Goal: Task Accomplishment & Management: Complete application form

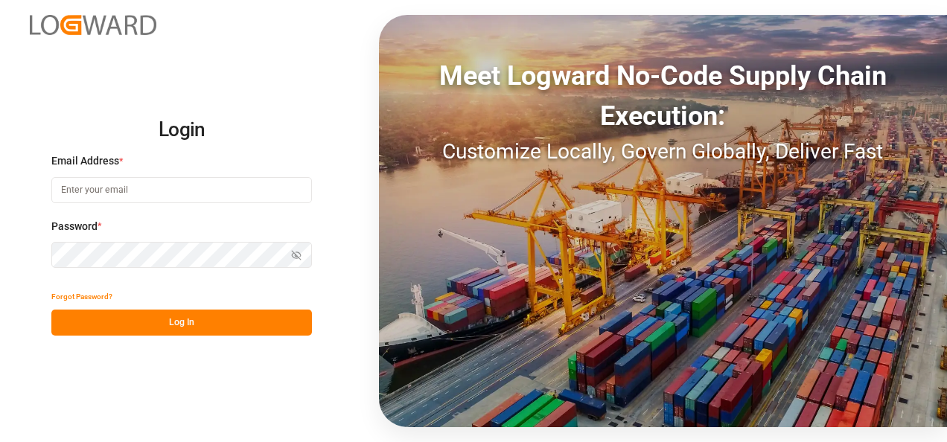
click at [202, 186] on input at bounding box center [181, 190] width 260 height 26
type input "[PERSON_NAME][EMAIL_ADDRESS][PERSON_NAME][DOMAIN_NAME]"
click at [220, 329] on button "Log In" at bounding box center [181, 323] width 260 height 26
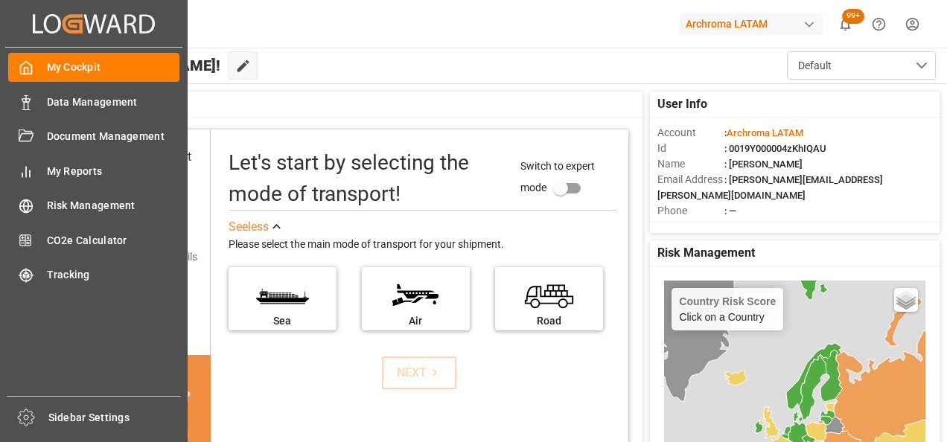
click at [36, 106] on div "Data Management Data Management" at bounding box center [93, 101] width 171 height 29
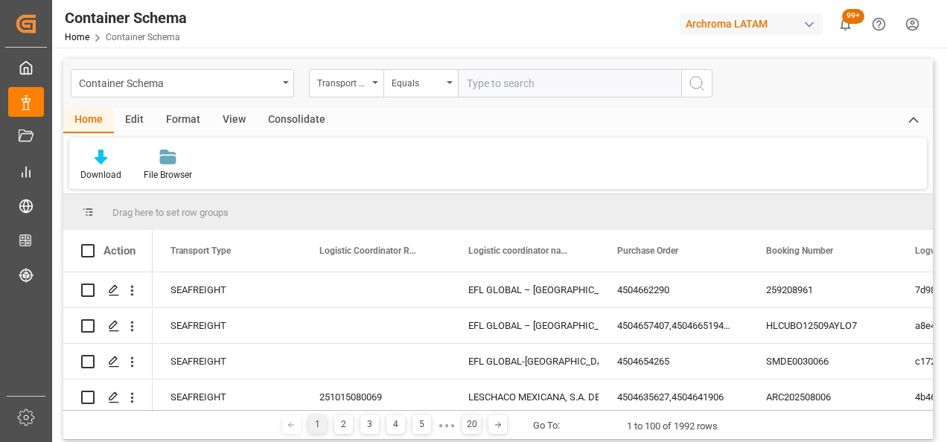
click at [287, 86] on div "Container Schema" at bounding box center [182, 83] width 223 height 28
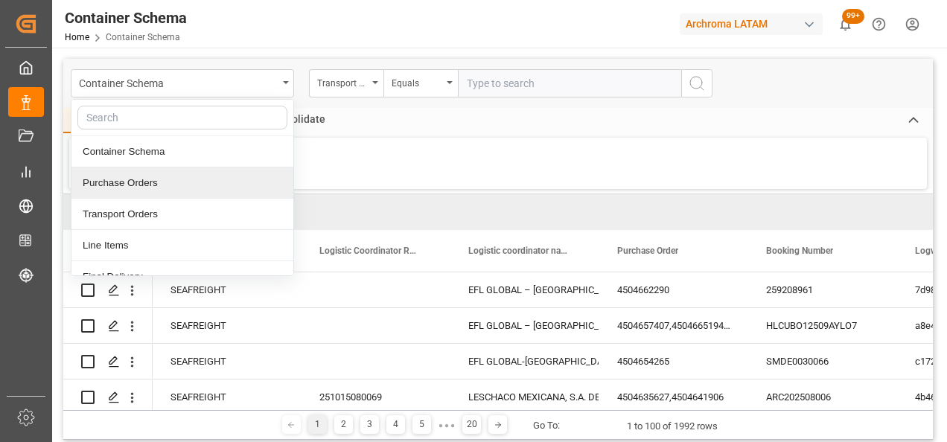
click at [202, 179] on div "Purchase Orders" at bounding box center [182, 182] width 222 height 31
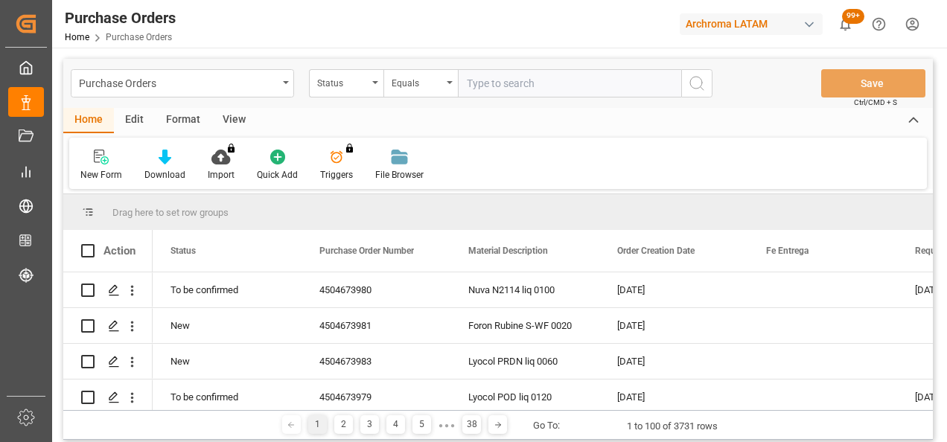
click at [375, 90] on div "Status" at bounding box center [346, 83] width 74 height 28
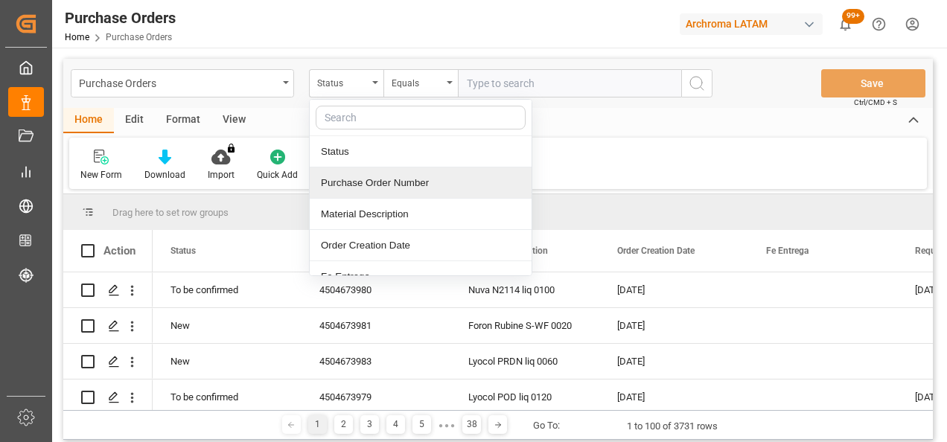
click at [359, 177] on div "Purchase Order Number" at bounding box center [421, 182] width 222 height 31
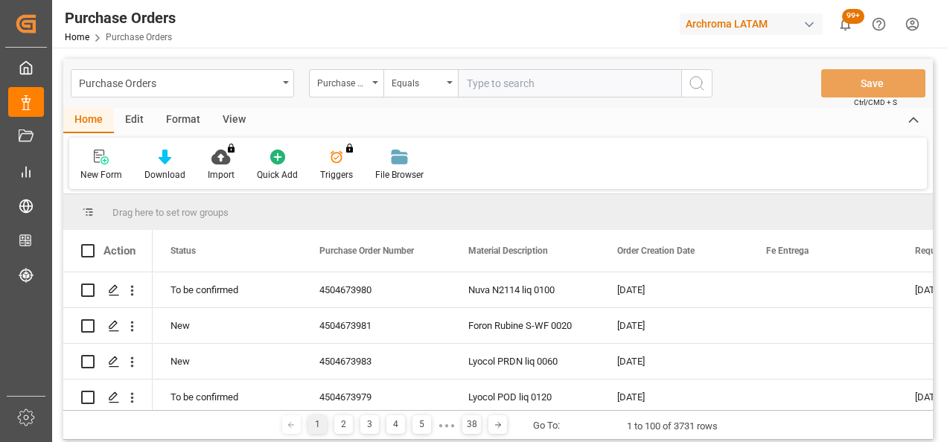
click at [516, 71] on input "text" at bounding box center [569, 83] width 223 height 28
paste input "4504648613"
type input "4504648613"
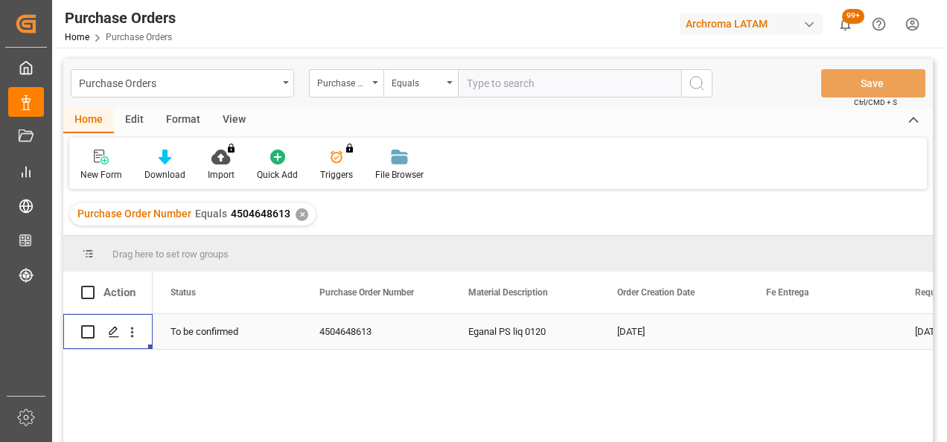
click at [108, 330] on icon "Press SPACE to select this row." at bounding box center [114, 332] width 12 height 12
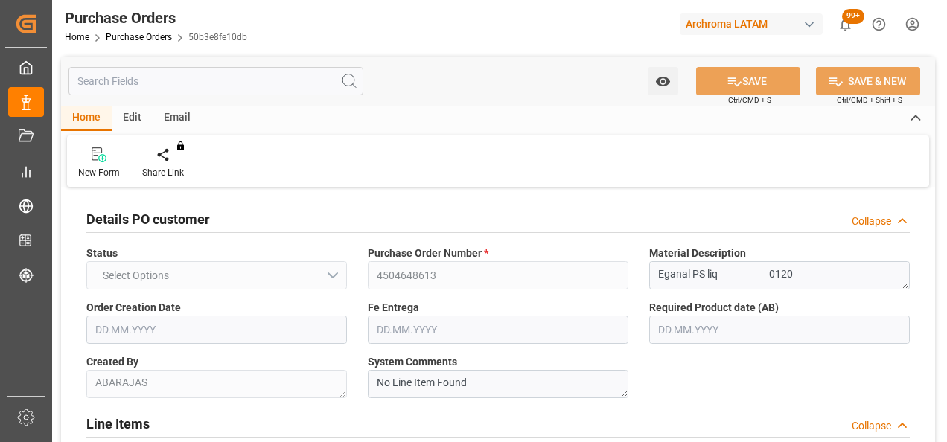
type input "1"
type input "[DATE]"
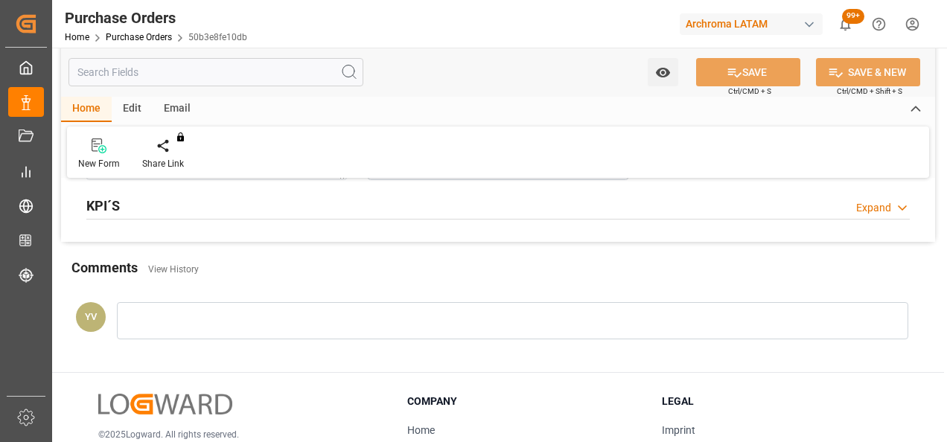
scroll to position [967, 0]
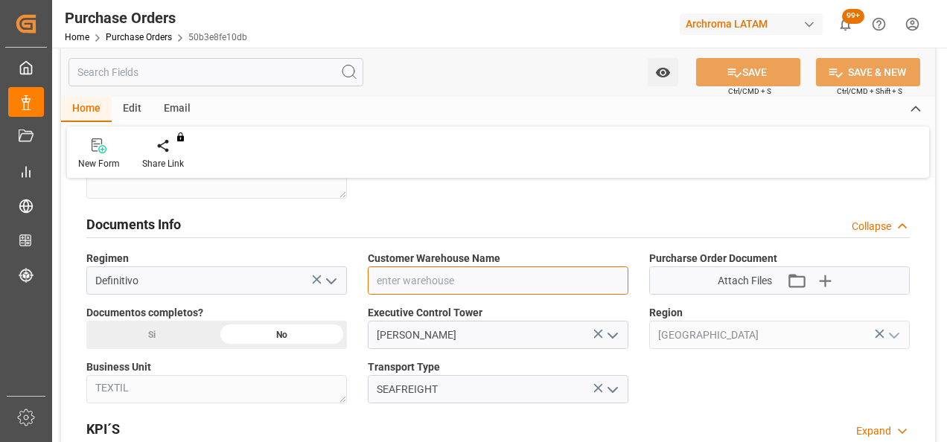
click at [598, 275] on input at bounding box center [498, 280] width 260 height 28
click at [610, 279] on polyline "open menu" at bounding box center [612, 281] width 9 height 4
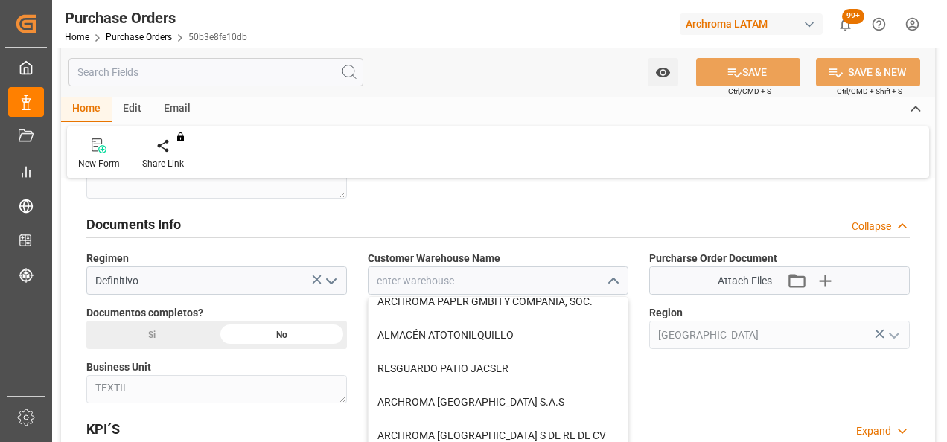
scroll to position [74, 0]
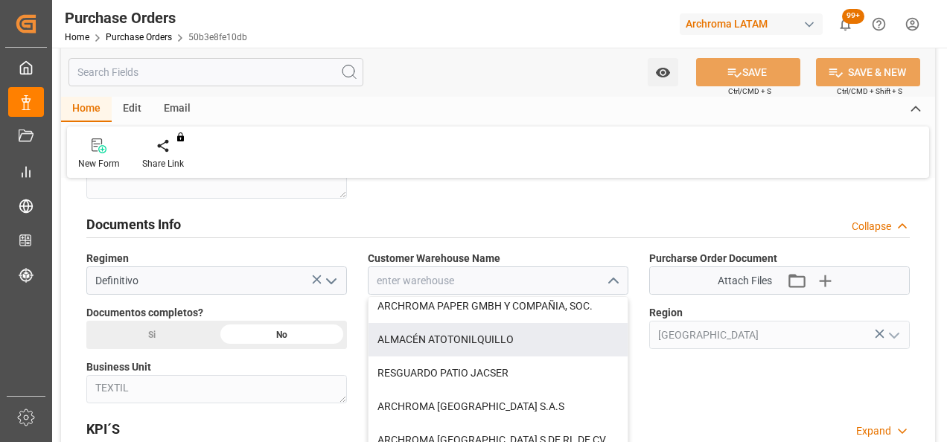
click at [491, 337] on div "ALMACÉN ATOTONILQUILLO" at bounding box center [497, 339] width 259 height 33
type input "ALMACÉN ATOTONILQUILLO"
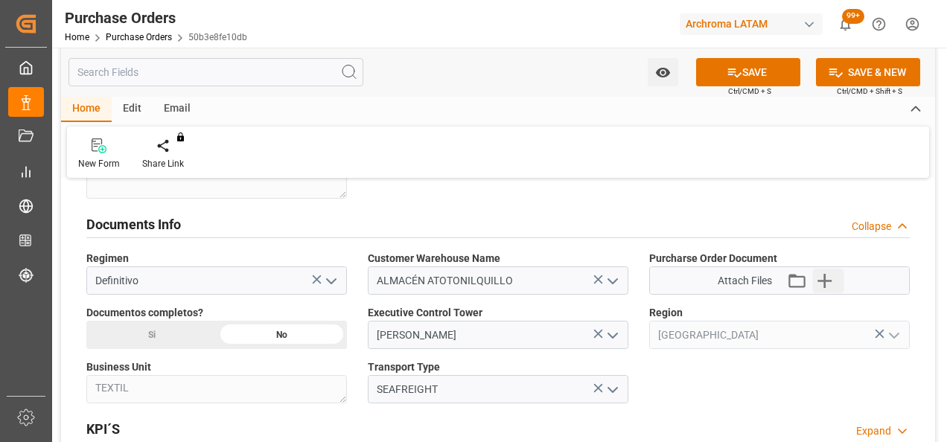
click at [831, 270] on icon "button" at bounding box center [825, 281] width 24 height 24
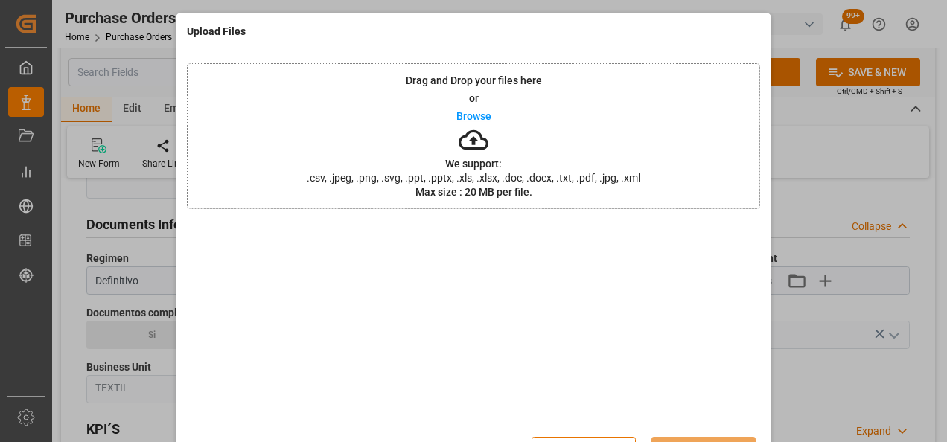
click at [399, 128] on div "Drag and Drop your files here or Browse We support: .csv, .jpeg, .png, .svg, .p…" at bounding box center [473, 136] width 573 height 146
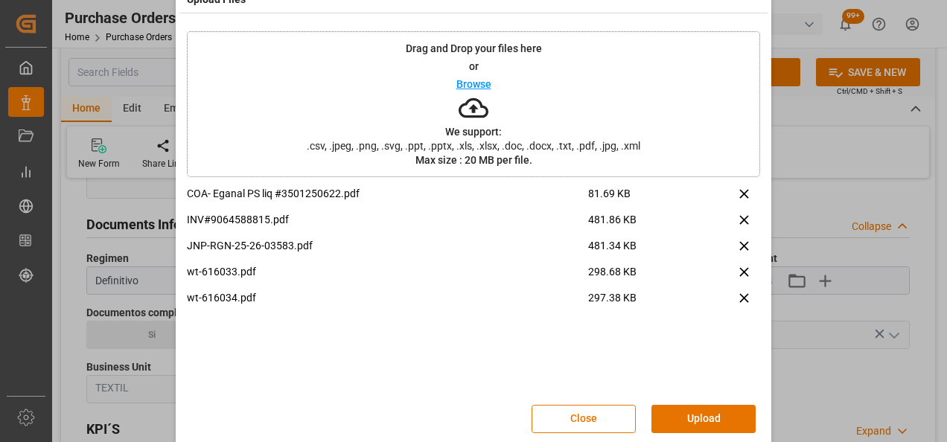
scroll to position [48, 0]
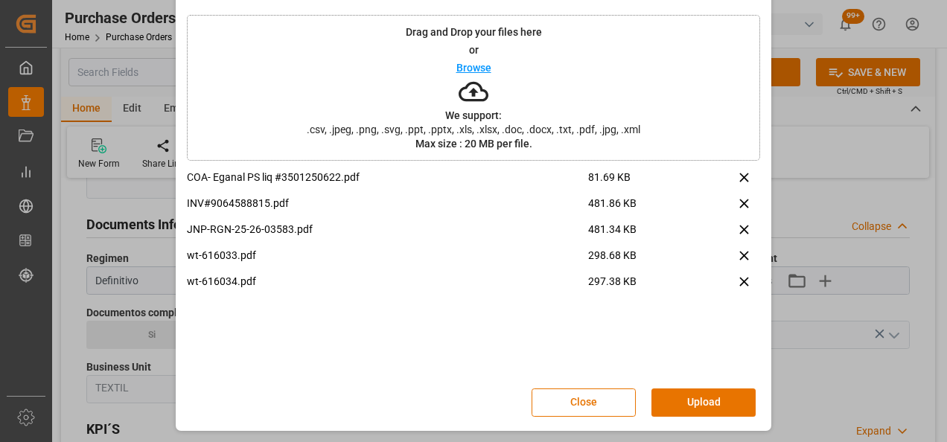
click at [694, 390] on button "Upload" at bounding box center [703, 402] width 104 height 28
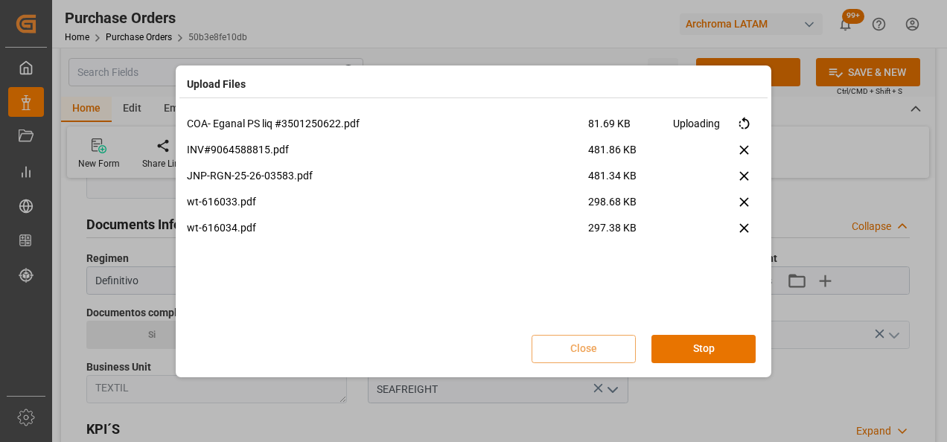
scroll to position [0, 0]
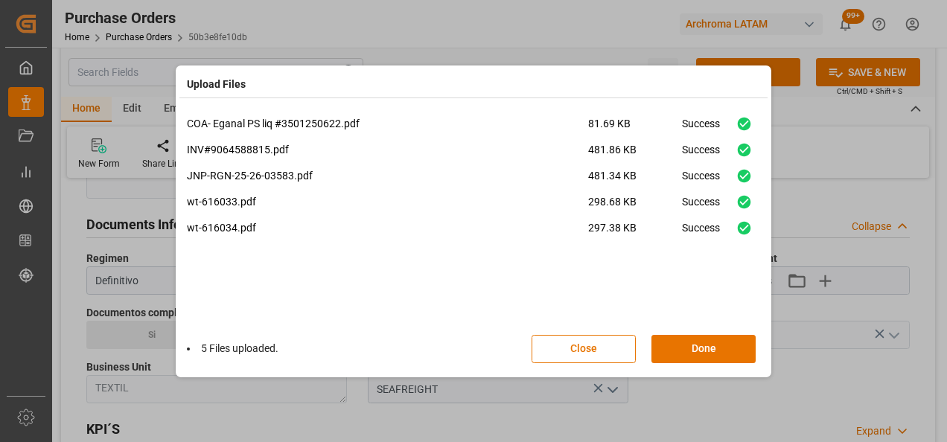
click at [698, 344] on button "Done" at bounding box center [703, 349] width 104 height 28
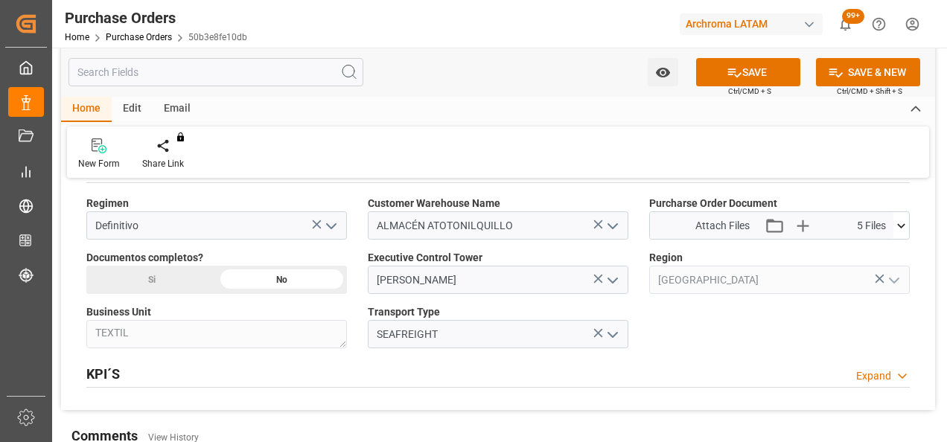
scroll to position [1042, 0]
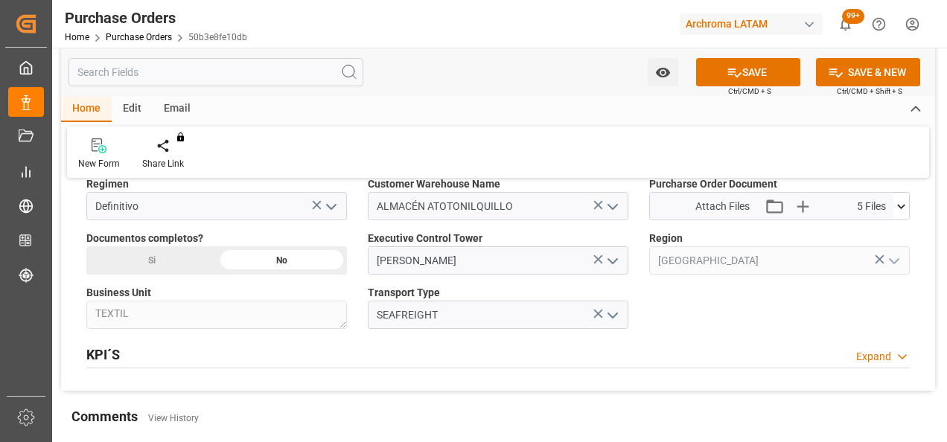
click at [165, 258] on div "Si" at bounding box center [151, 260] width 130 height 28
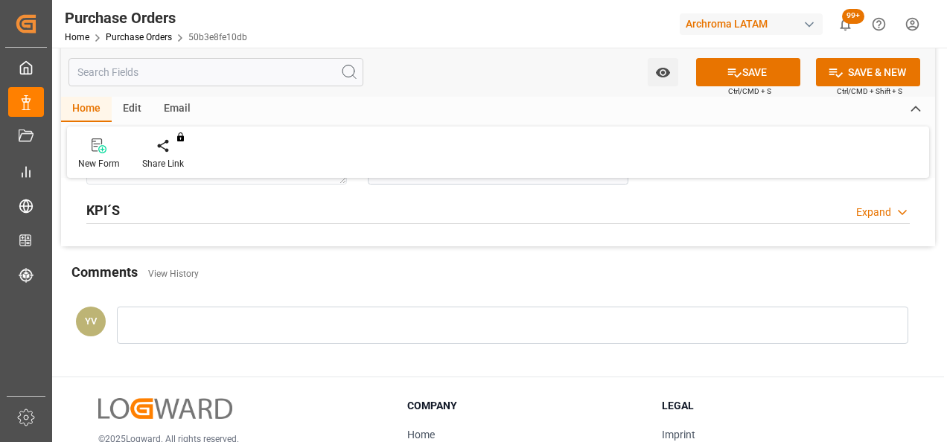
scroll to position [1191, 0]
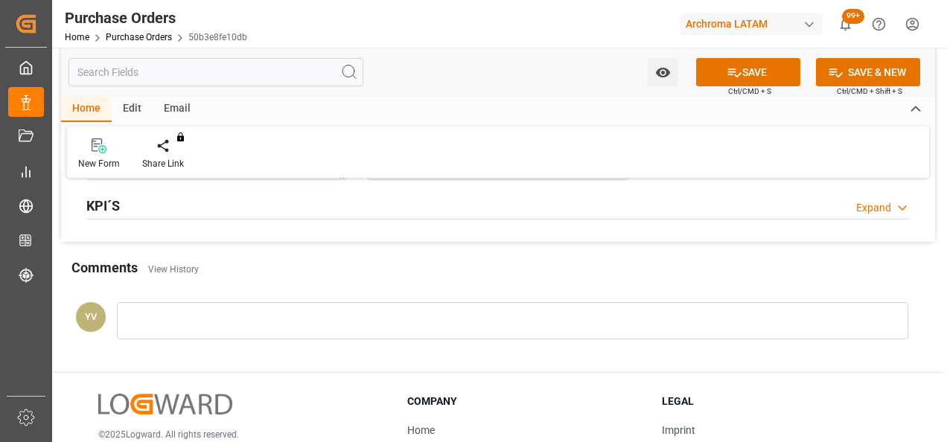
click at [242, 330] on div at bounding box center [512, 320] width 791 height 37
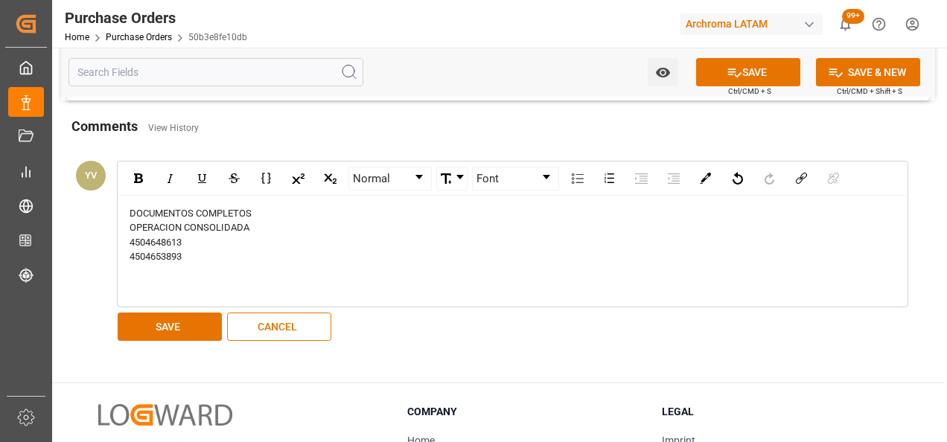
scroll to position [1339, 0]
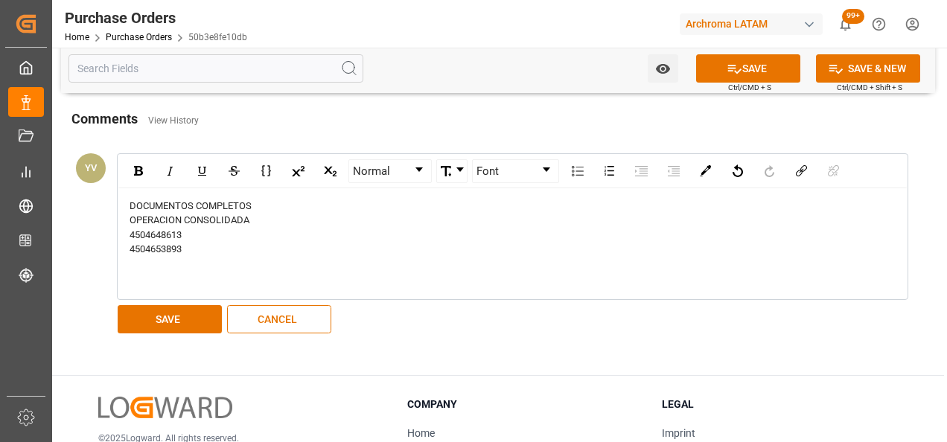
click at [176, 307] on button "SAVE" at bounding box center [170, 319] width 104 height 28
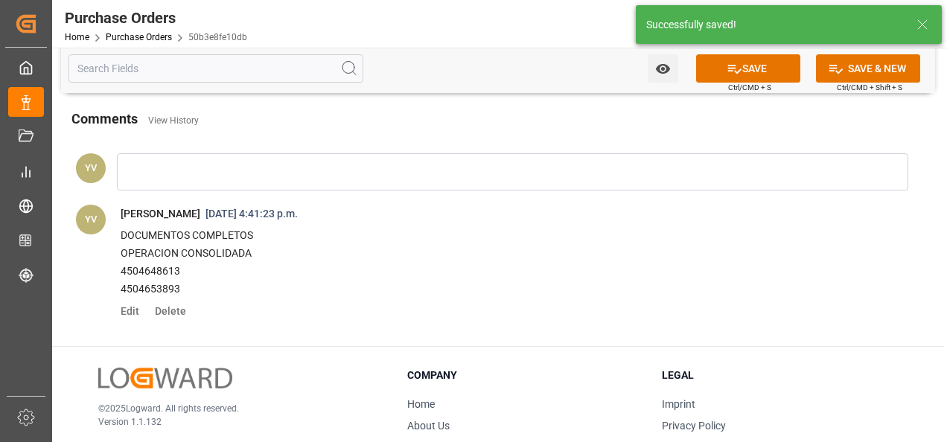
click at [664, 76] on button "Watch Option" at bounding box center [662, 68] width 31 height 28
click at [604, 106] on span "Start Watching" at bounding box center [600, 102] width 135 height 16
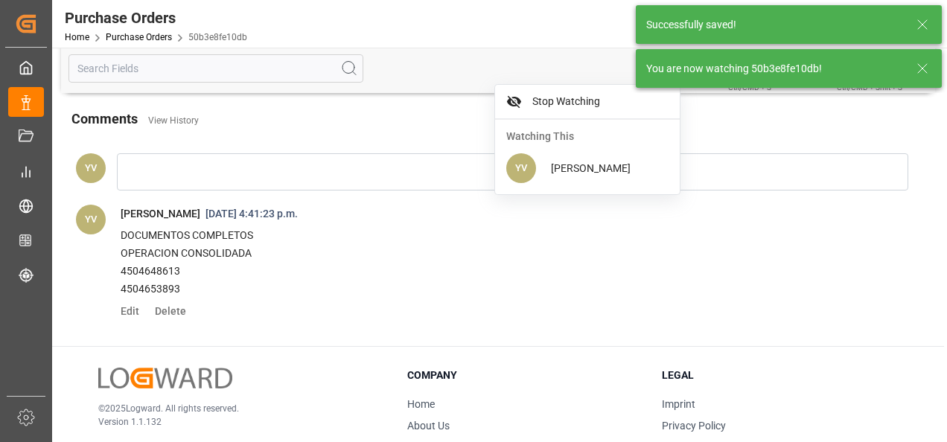
click at [918, 68] on icon at bounding box center [922, 69] width 18 height 18
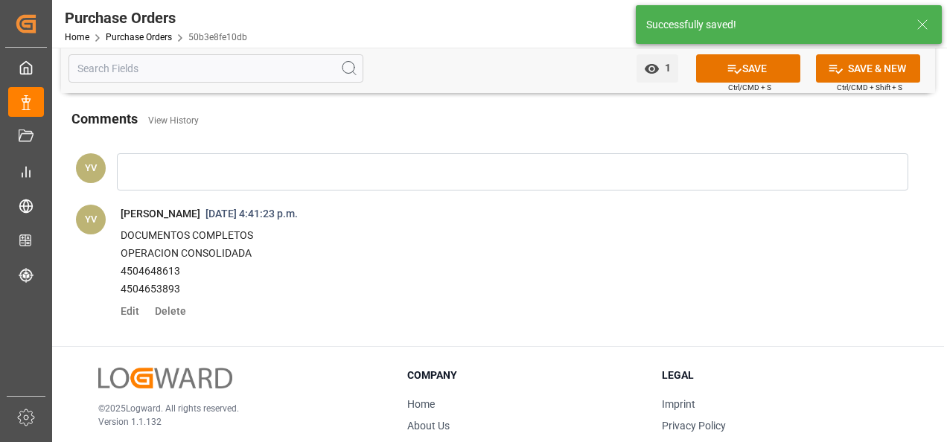
click at [732, 67] on icon at bounding box center [734, 69] width 13 height 9
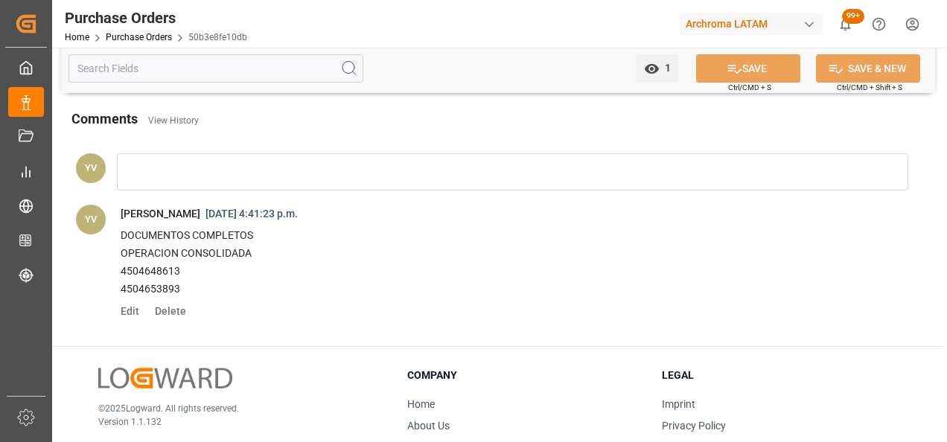
click at [158, 38] on link "Purchase Orders" at bounding box center [139, 37] width 66 height 10
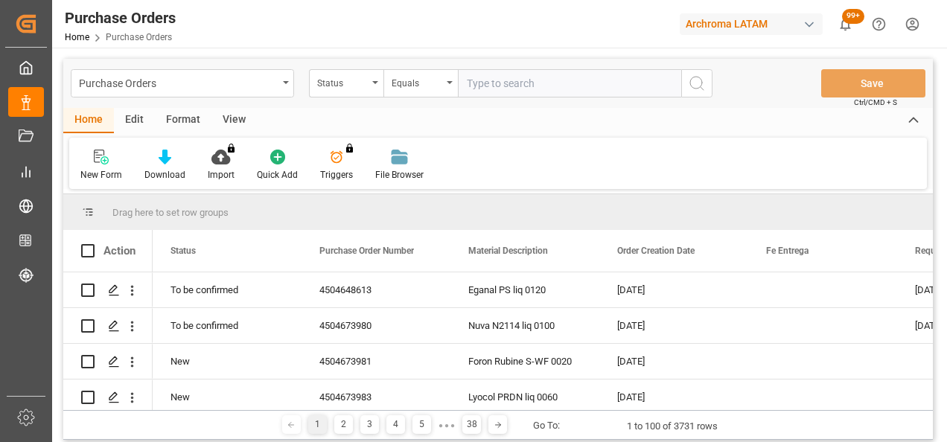
click at [343, 86] on div "Status" at bounding box center [342, 81] width 51 height 17
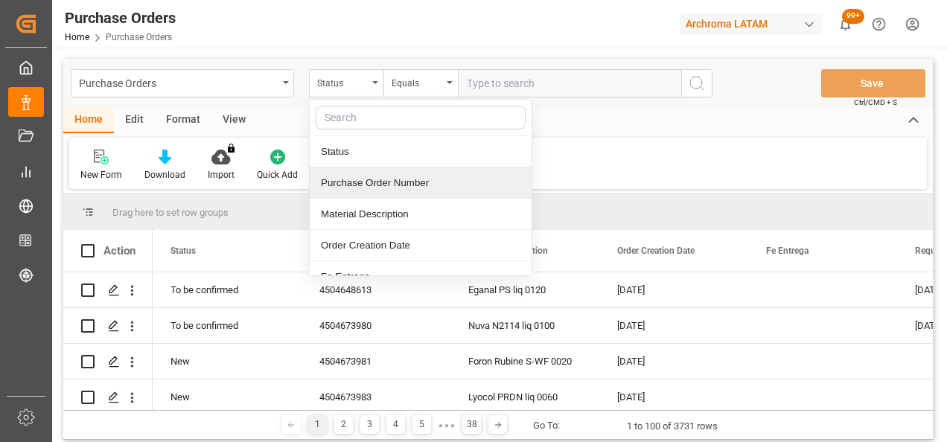
click at [408, 187] on div "Purchase Order Number" at bounding box center [421, 182] width 222 height 31
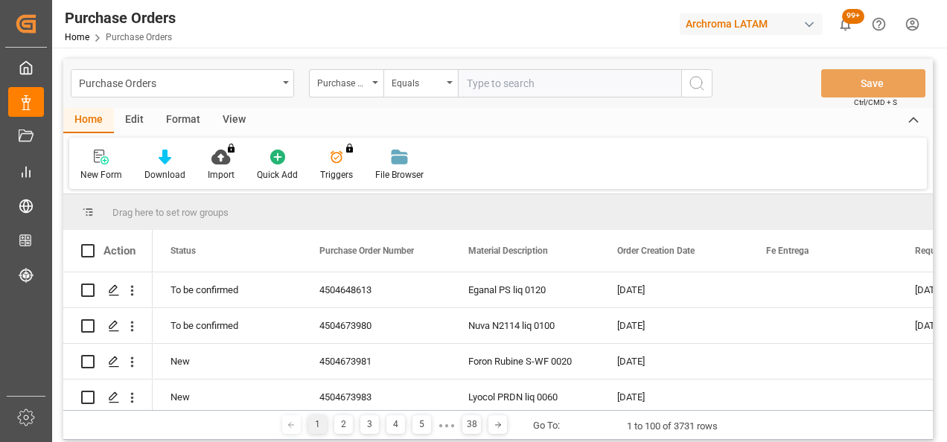
click at [493, 83] on input "text" at bounding box center [569, 83] width 223 height 28
paste input "4504653886"
type input "4504653886"
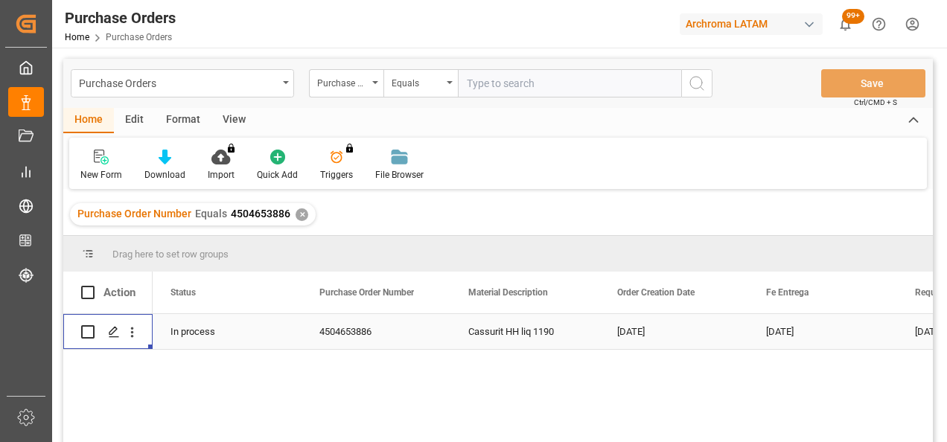
click at [109, 329] on icon "Press SPACE to select this row." at bounding box center [114, 332] width 12 height 12
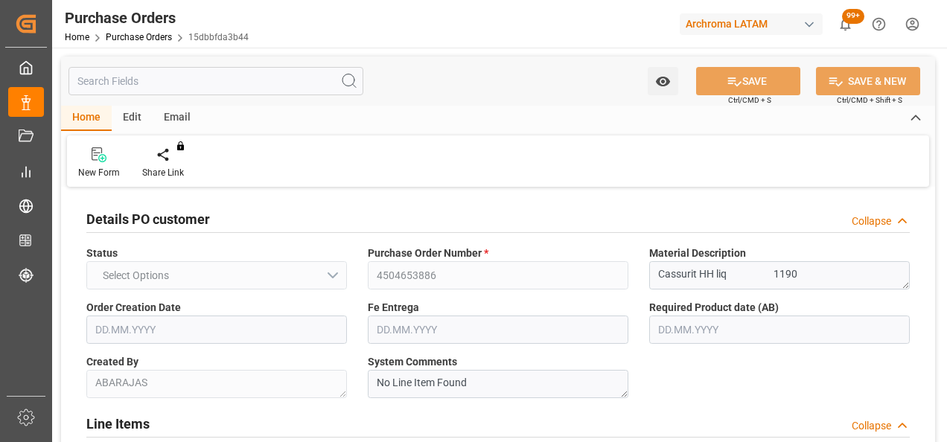
type input "1"
type input "[DATE]"
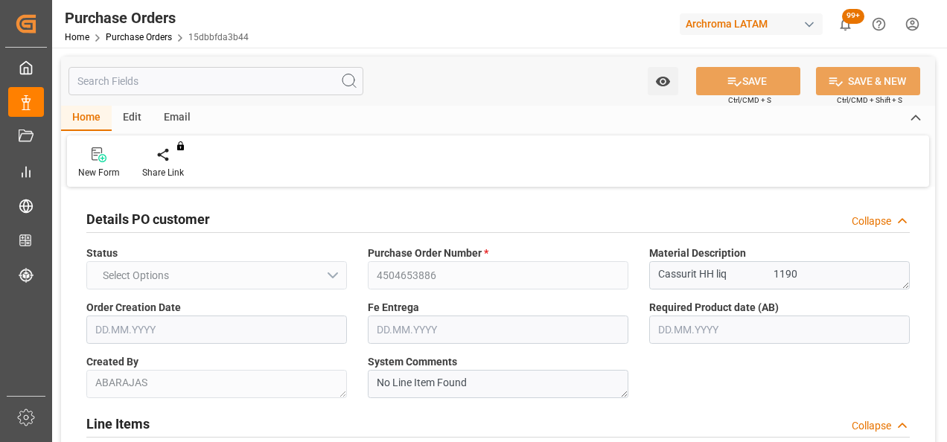
type input "[DATE]"
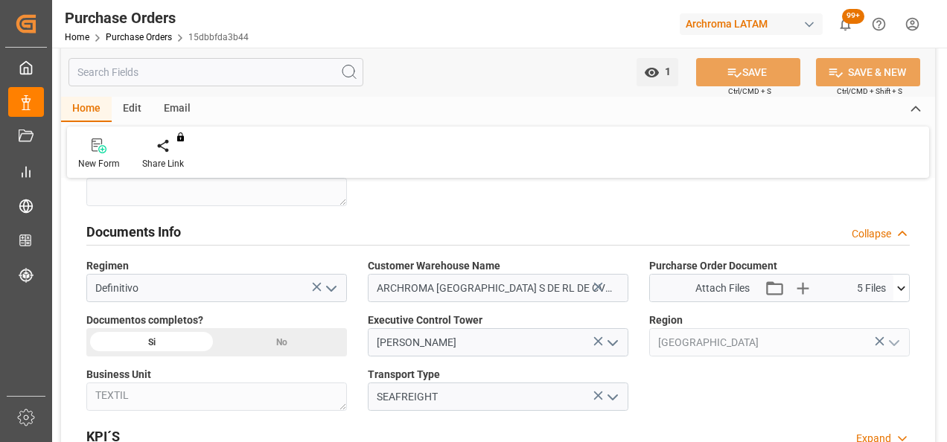
scroll to position [967, 0]
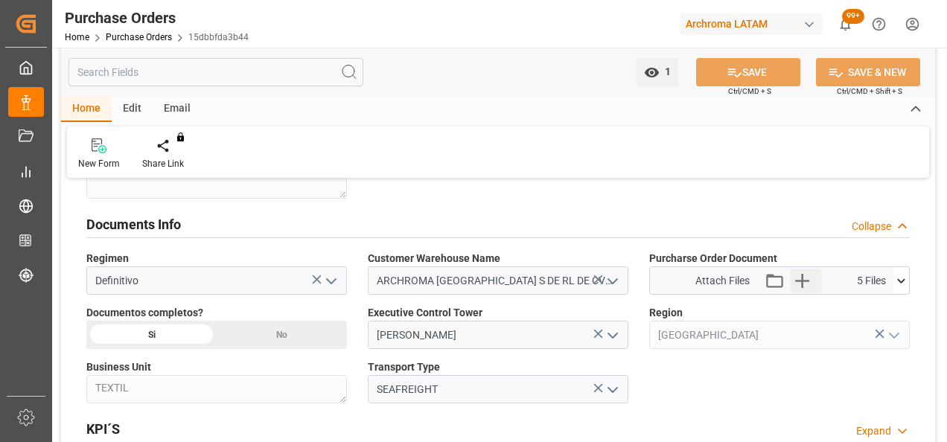
click at [810, 280] on icon "button" at bounding box center [802, 281] width 24 height 24
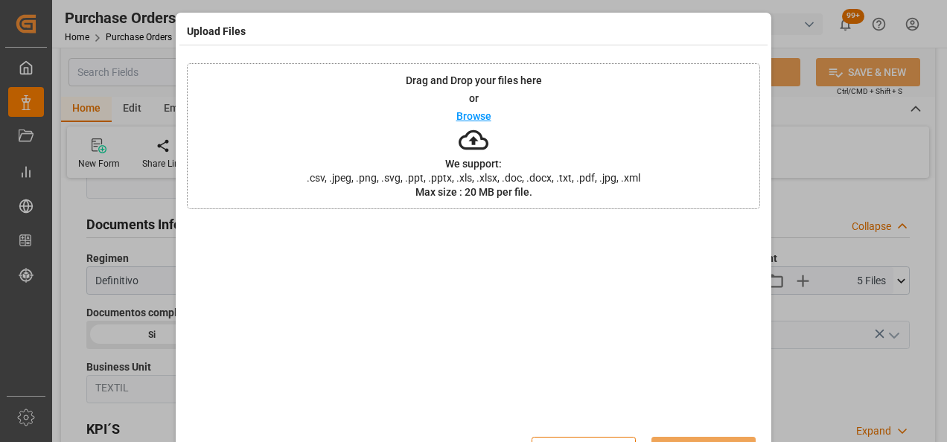
click at [562, 132] on div "Drag and Drop your files here or Browse We support: .csv, .jpeg, .png, .svg, .p…" at bounding box center [473, 136] width 573 height 146
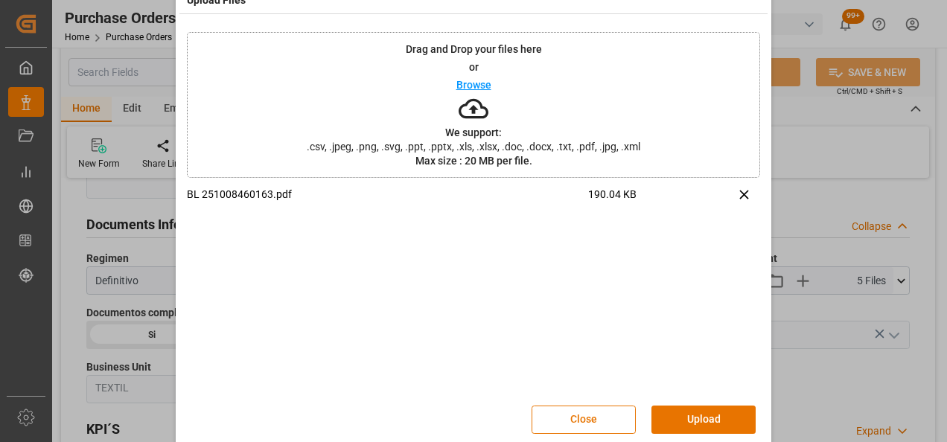
scroll to position [48, 0]
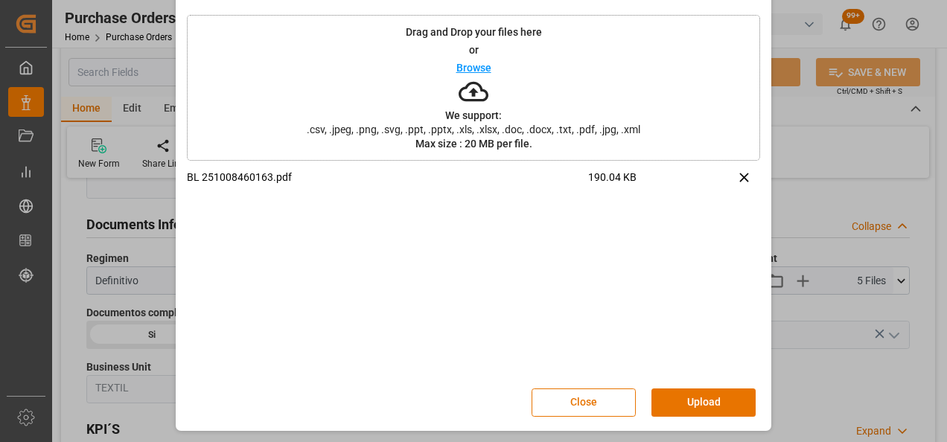
click at [726, 404] on button "Upload" at bounding box center [703, 402] width 104 height 28
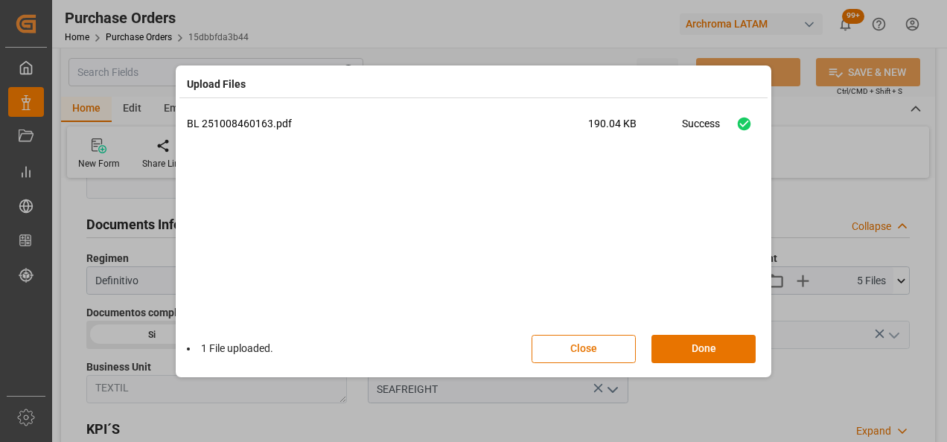
click at [713, 345] on button "Done" at bounding box center [703, 349] width 104 height 28
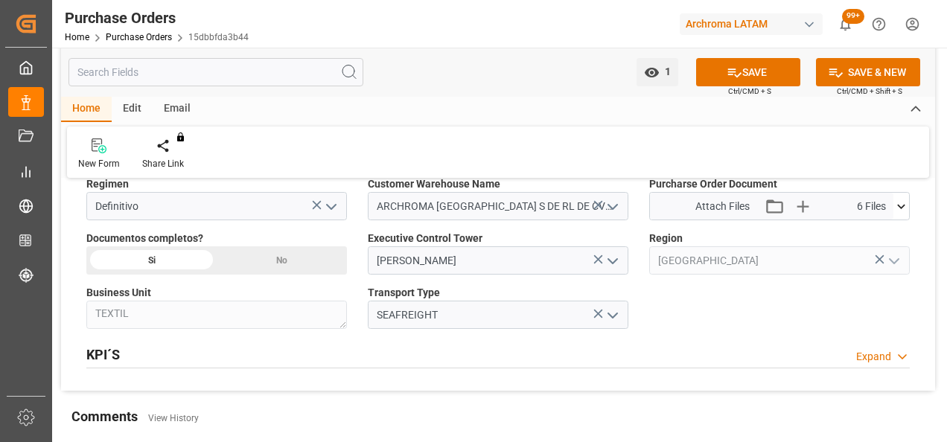
scroll to position [1265, 0]
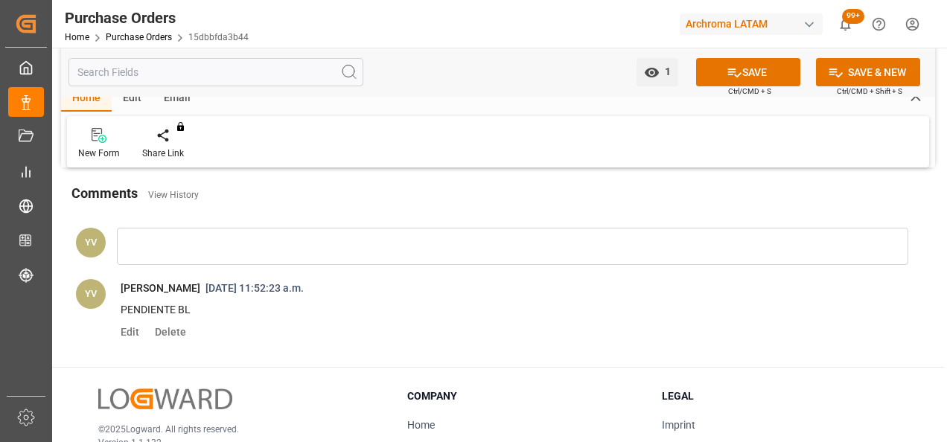
click at [168, 255] on div at bounding box center [512, 246] width 791 height 37
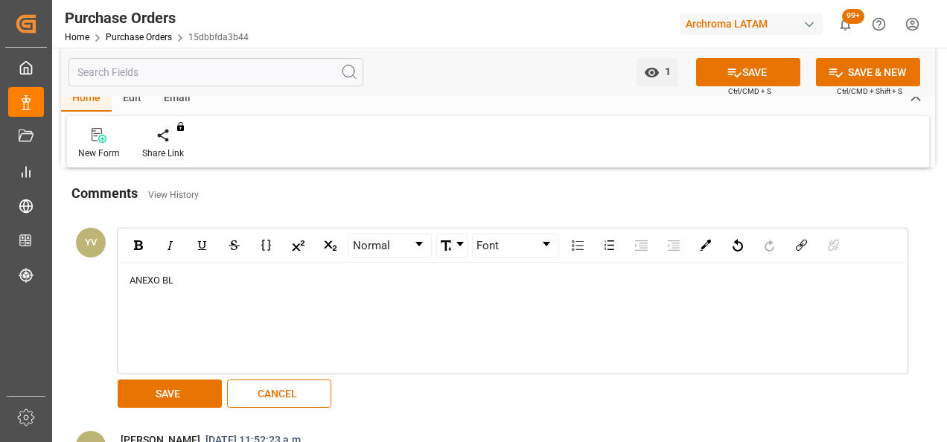
click at [183, 380] on button "SAVE" at bounding box center [170, 394] width 104 height 28
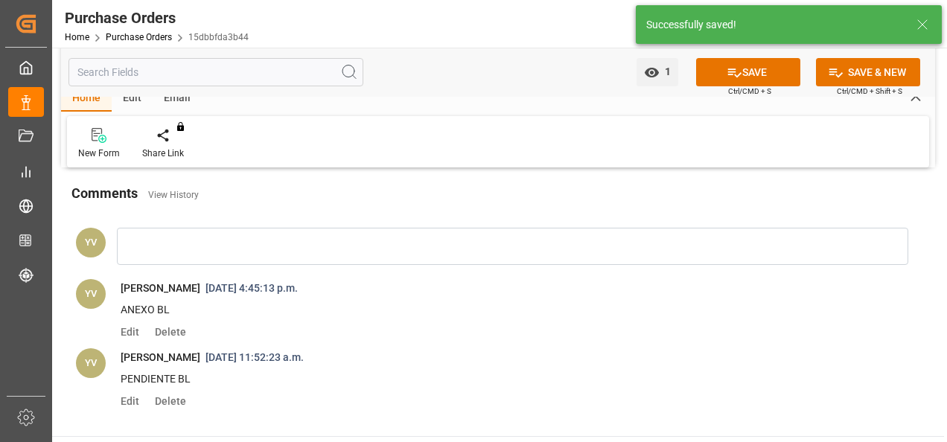
click at [743, 81] on button "SAVE" at bounding box center [748, 72] width 104 height 28
